Goal: Task Accomplishment & Management: Complete application form

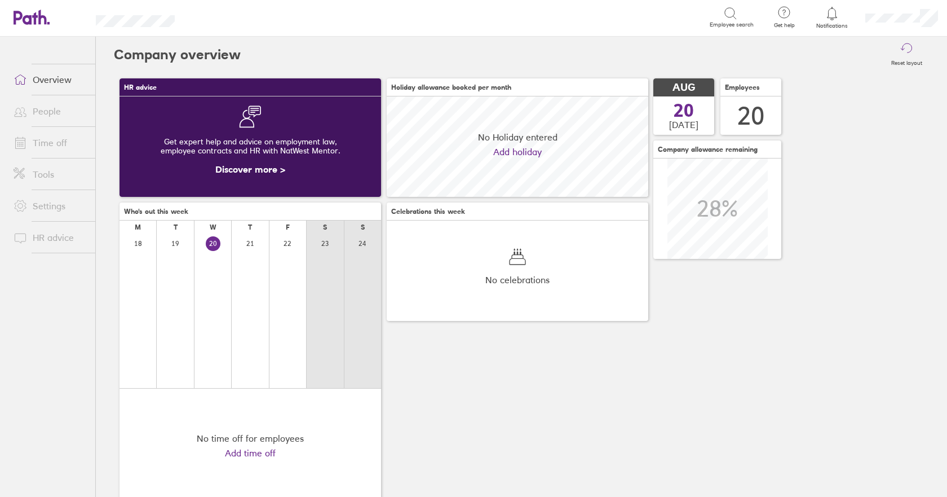
scroll to position [100, 262]
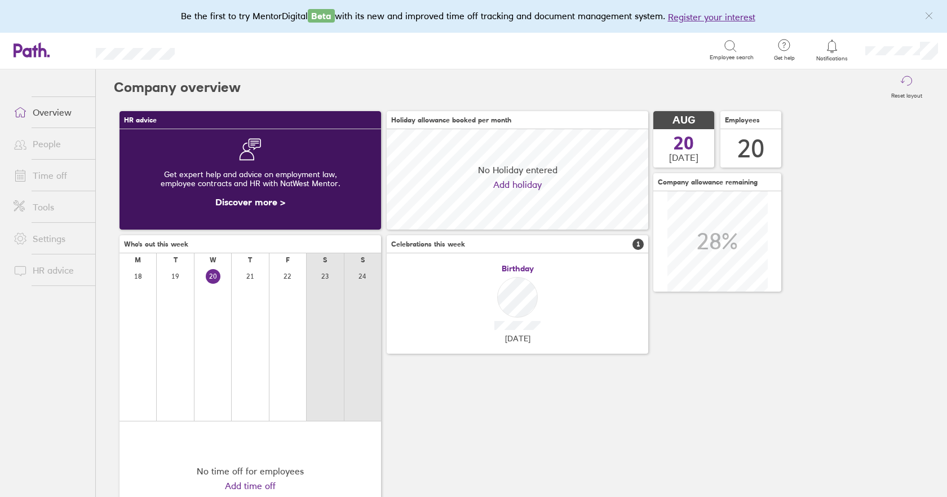
click at [49, 144] on link "People" at bounding box center [50, 144] width 91 height 23
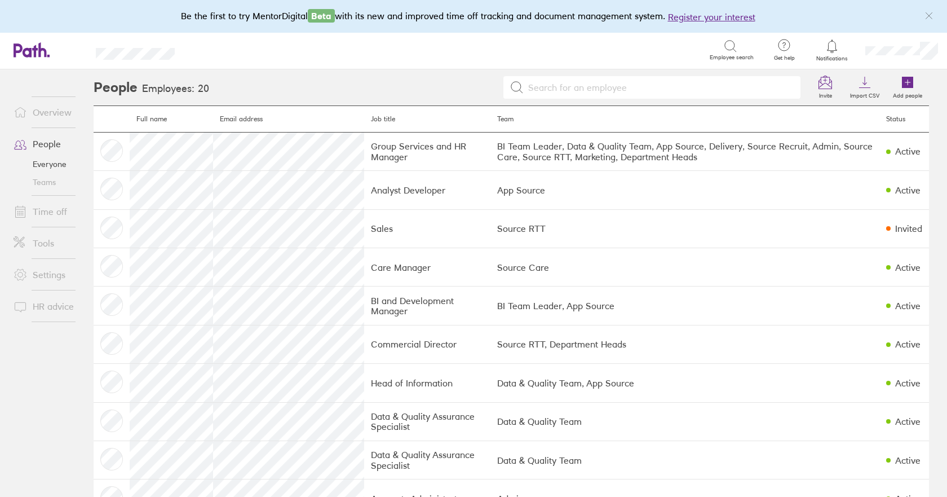
click at [50, 210] on link "Time off" at bounding box center [50, 211] width 91 height 23
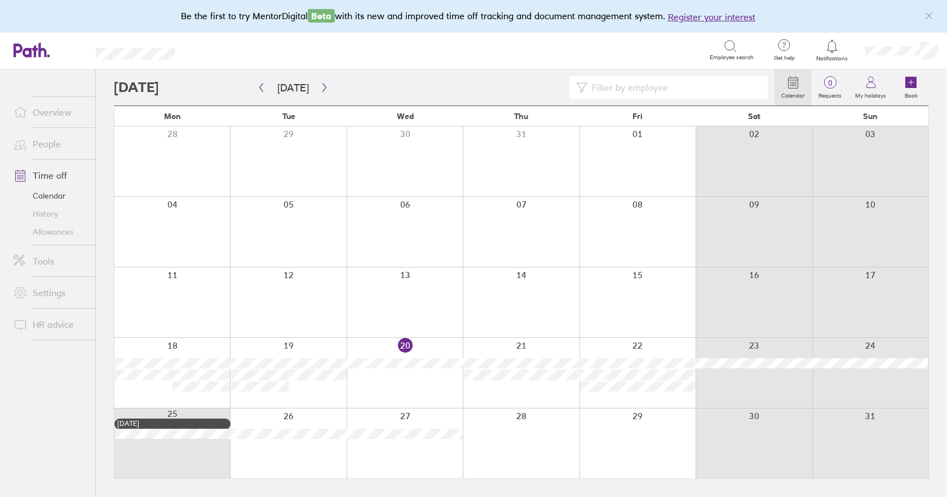
click at [435, 390] on div at bounding box center [405, 373] width 116 height 70
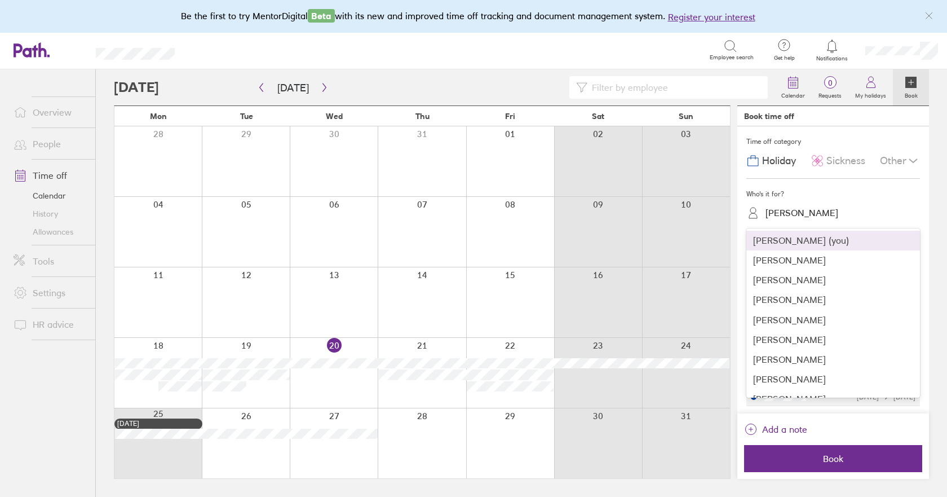
click at [793, 212] on div "[PERSON_NAME]" at bounding box center [802, 213] width 73 height 11
click at [799, 283] on div "[PERSON_NAME]" at bounding box center [834, 286] width 174 height 20
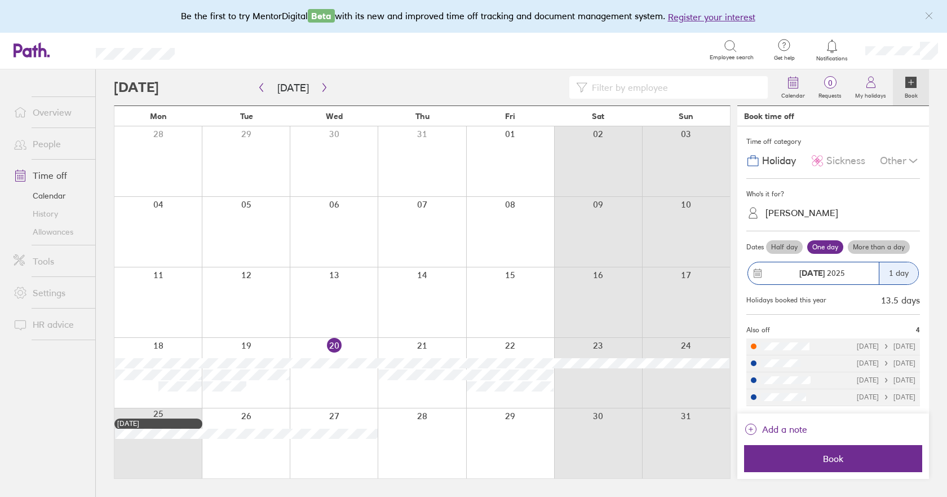
click at [782, 246] on label "Half day" at bounding box center [784, 247] width 37 height 14
click at [0, 0] on input "Half day" at bounding box center [0, 0] width 0 height 0
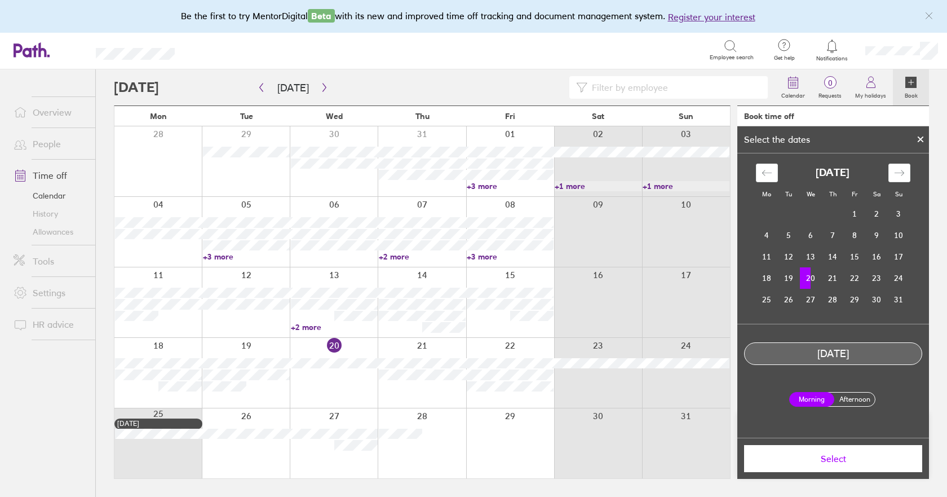
click at [850, 399] on label "Afternoon" at bounding box center [854, 400] width 45 height 14
click at [0, 0] on input "Afternoon" at bounding box center [0, 0] width 0 height 0
click at [844, 462] on span "Select" at bounding box center [833, 458] width 162 height 10
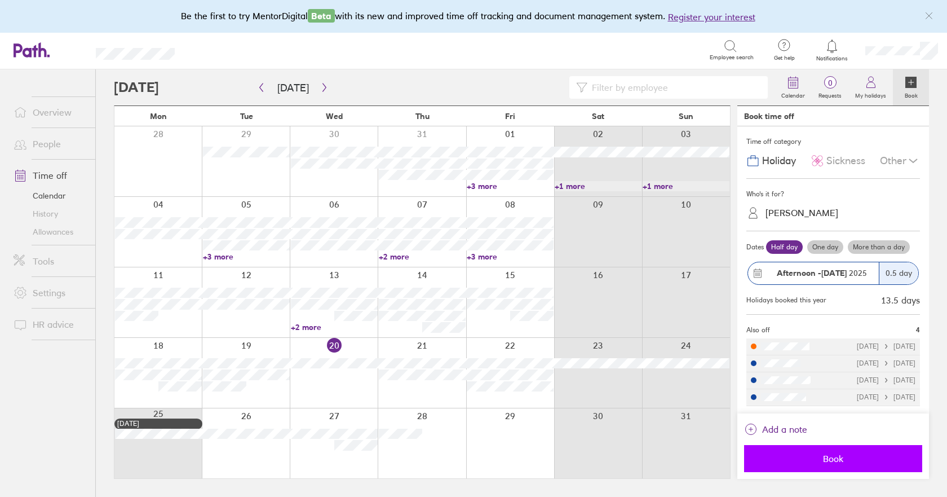
click at [839, 457] on span "Book" at bounding box center [833, 458] width 162 height 10
